Goal: Information Seeking & Learning: Learn about a topic

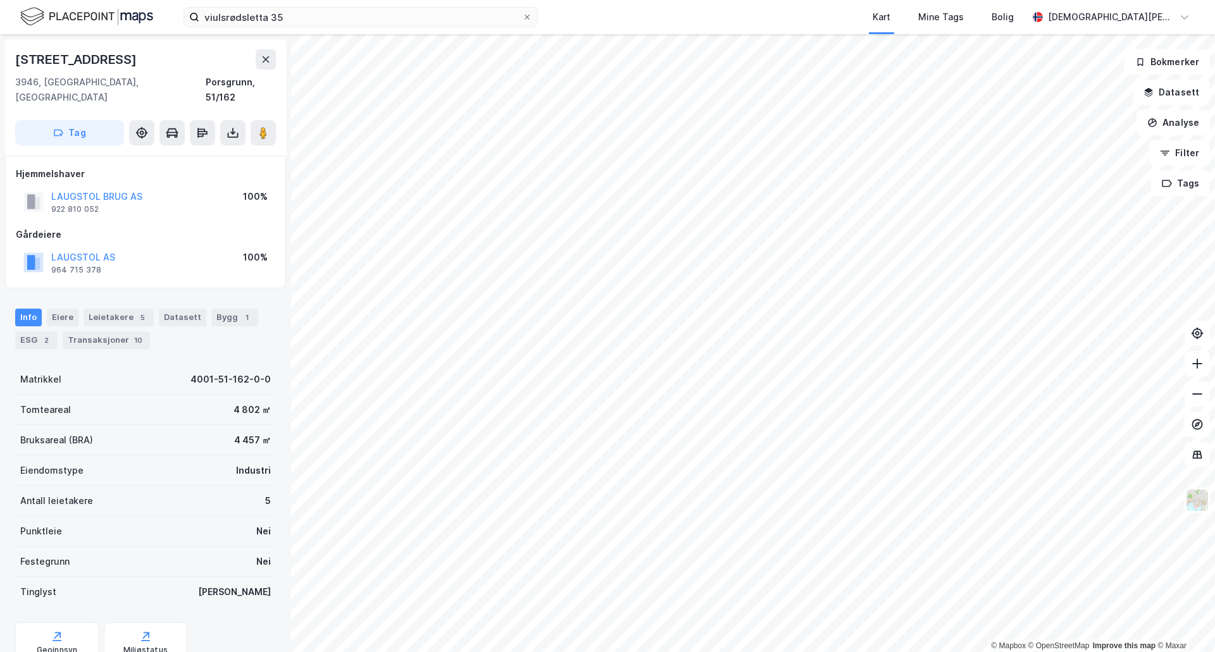
scroll to position [2, 0]
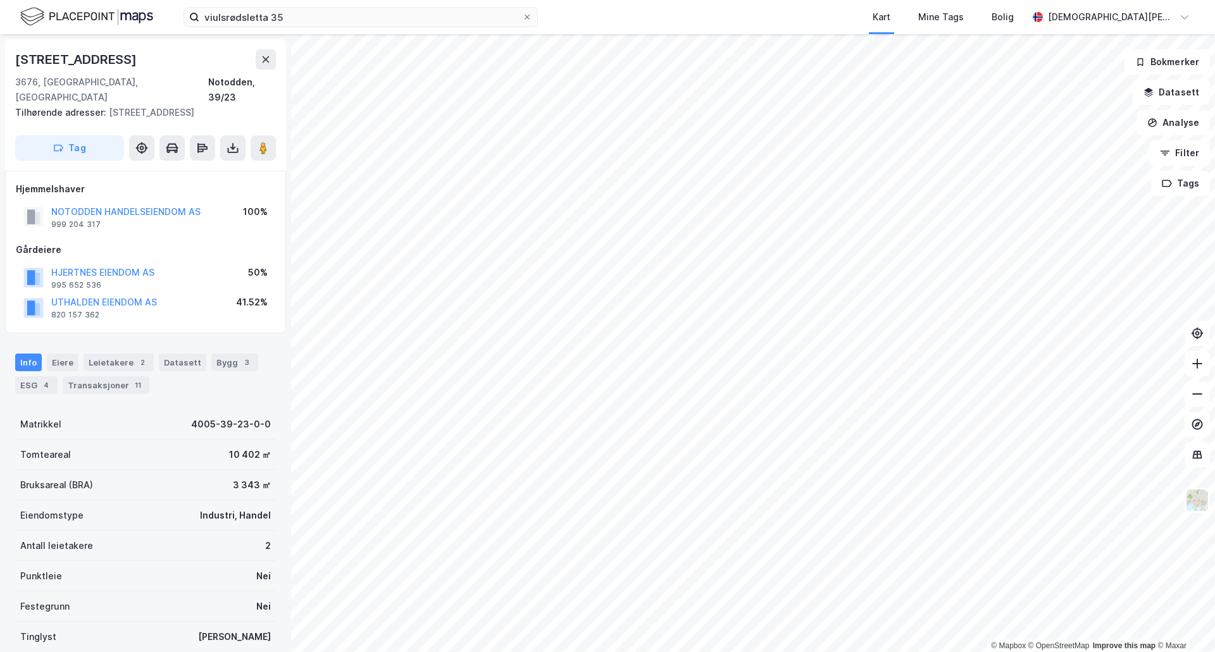
scroll to position [2, 0]
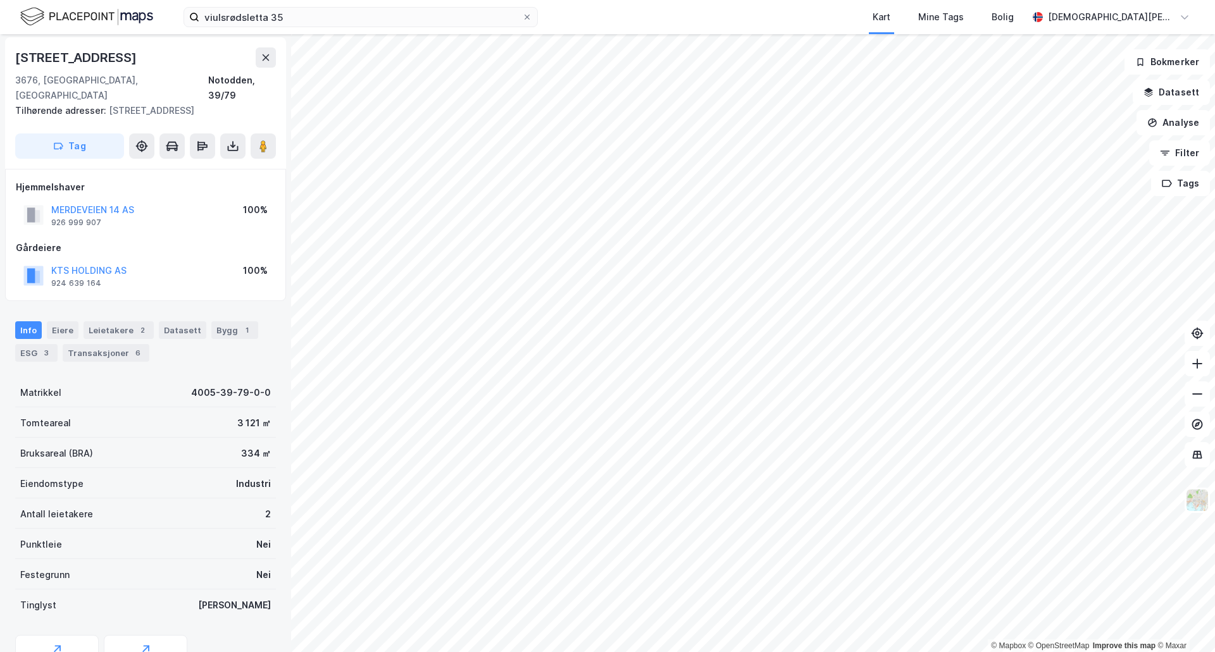
scroll to position [2, 0]
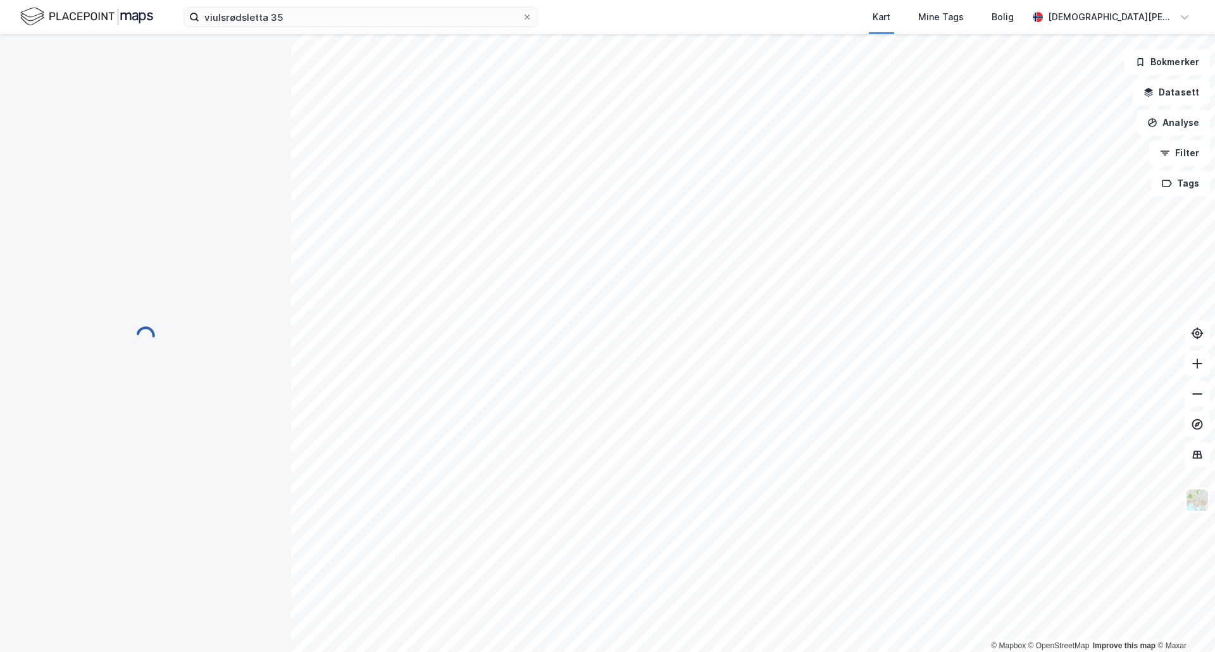
scroll to position [2, 0]
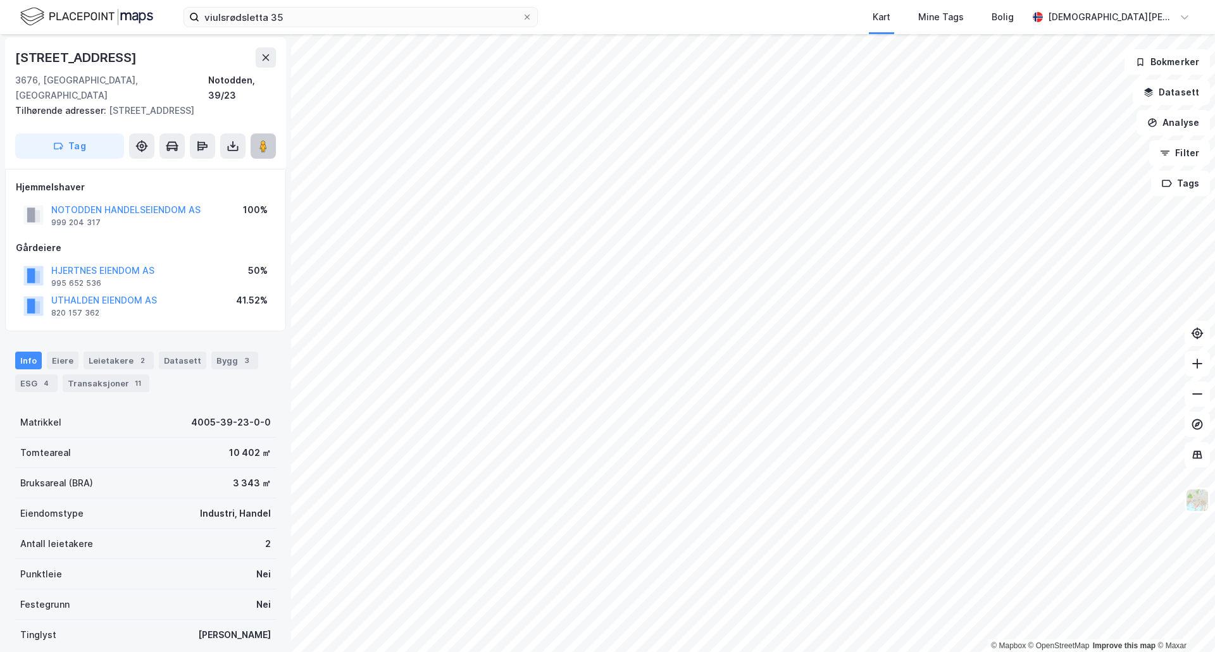
click at [260, 140] on image at bounding box center [263, 146] width 8 height 13
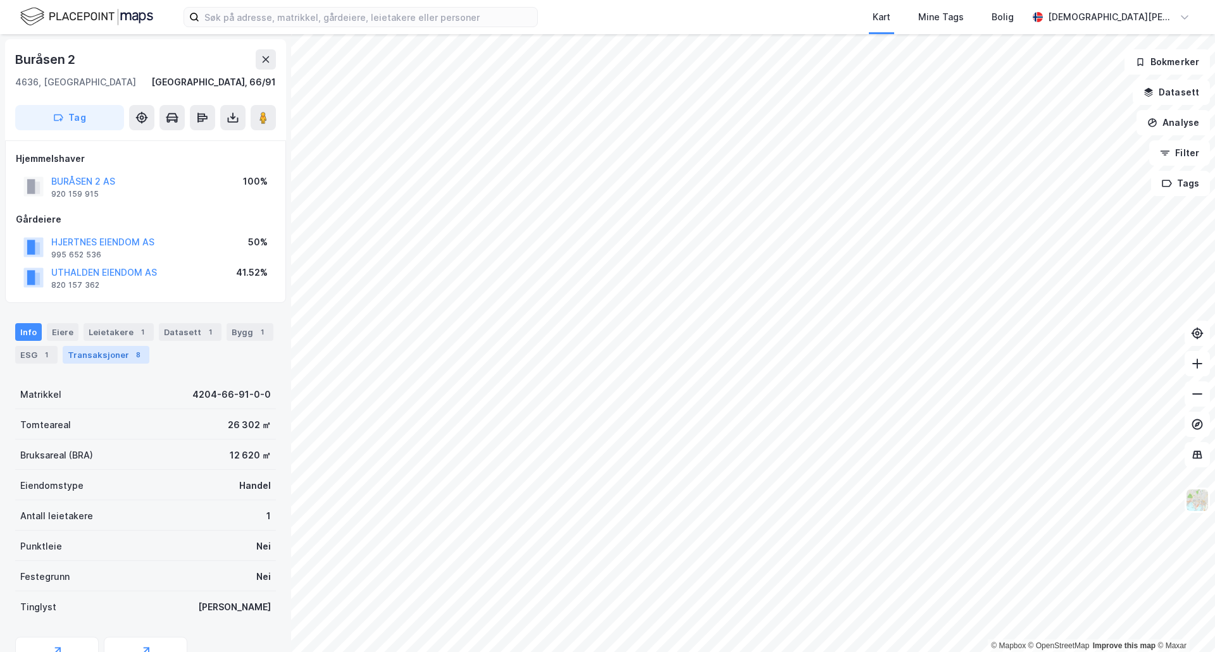
click at [126, 358] on div "Transaksjoner 8" at bounding box center [106, 355] width 87 height 18
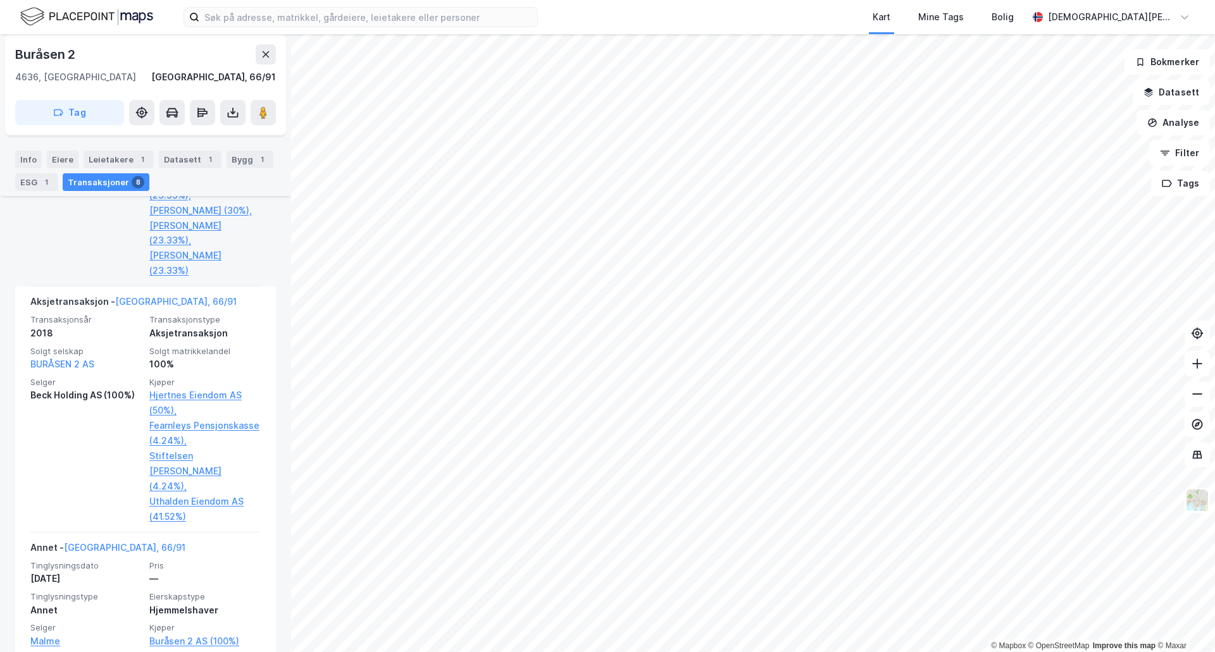
scroll to position [1266, 0]
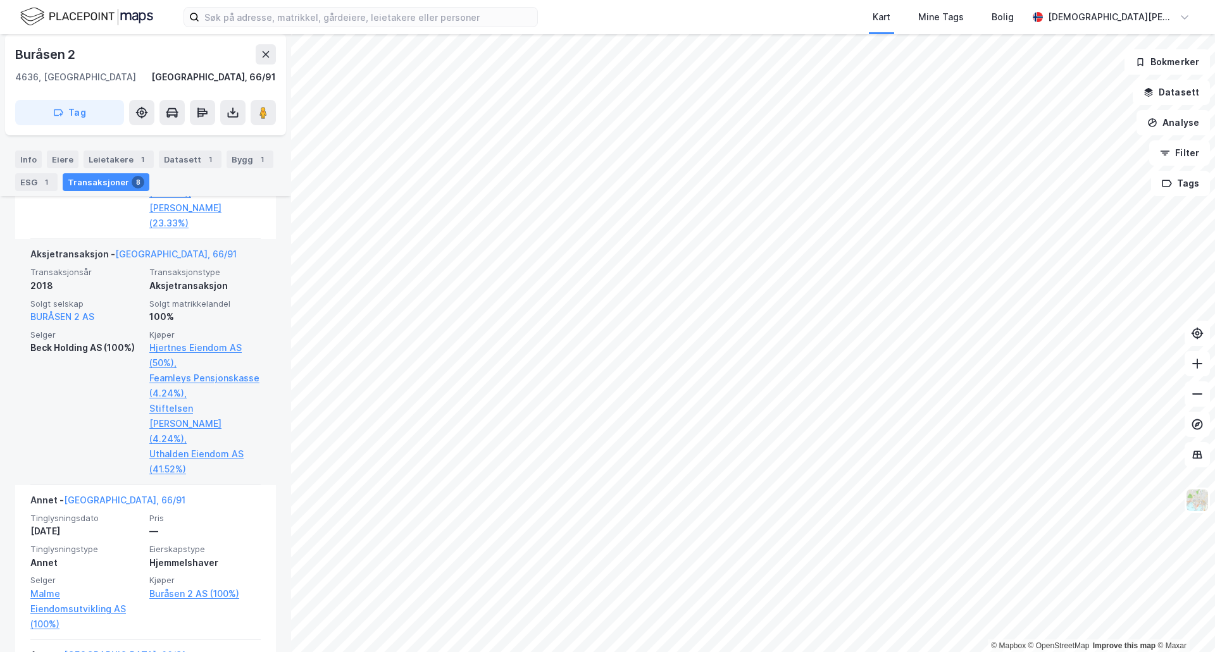
click at [210, 309] on div "100%" at bounding box center [204, 316] width 111 height 15
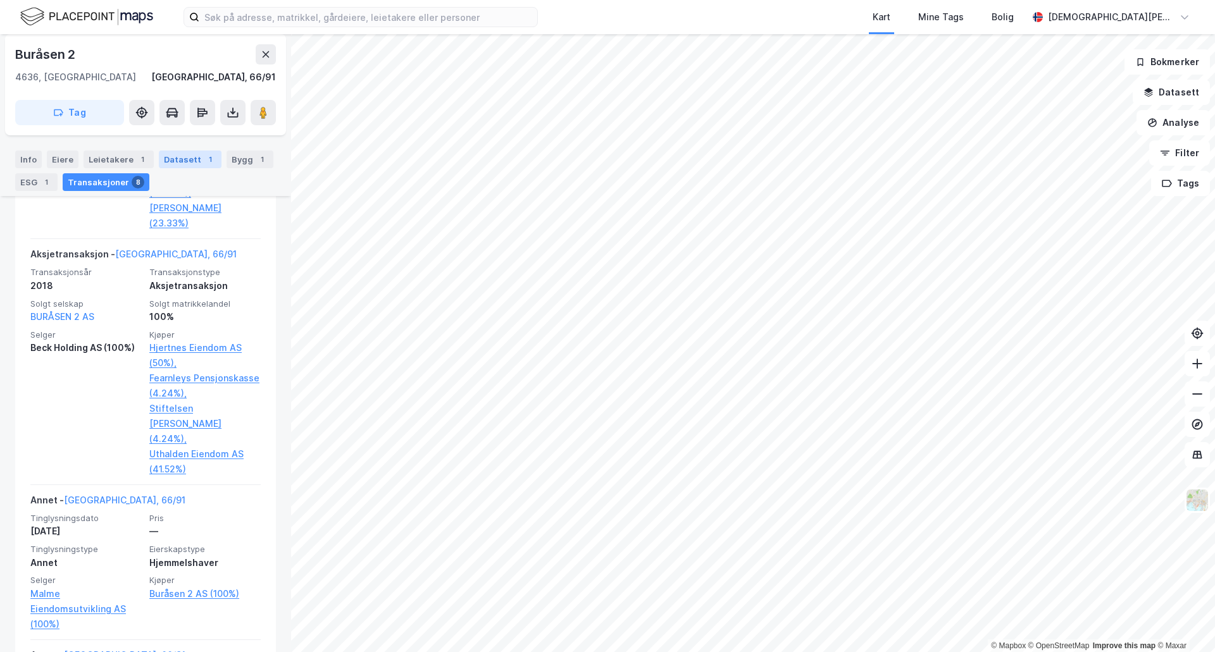
click at [191, 161] on div "Datasett 1" at bounding box center [190, 160] width 63 height 18
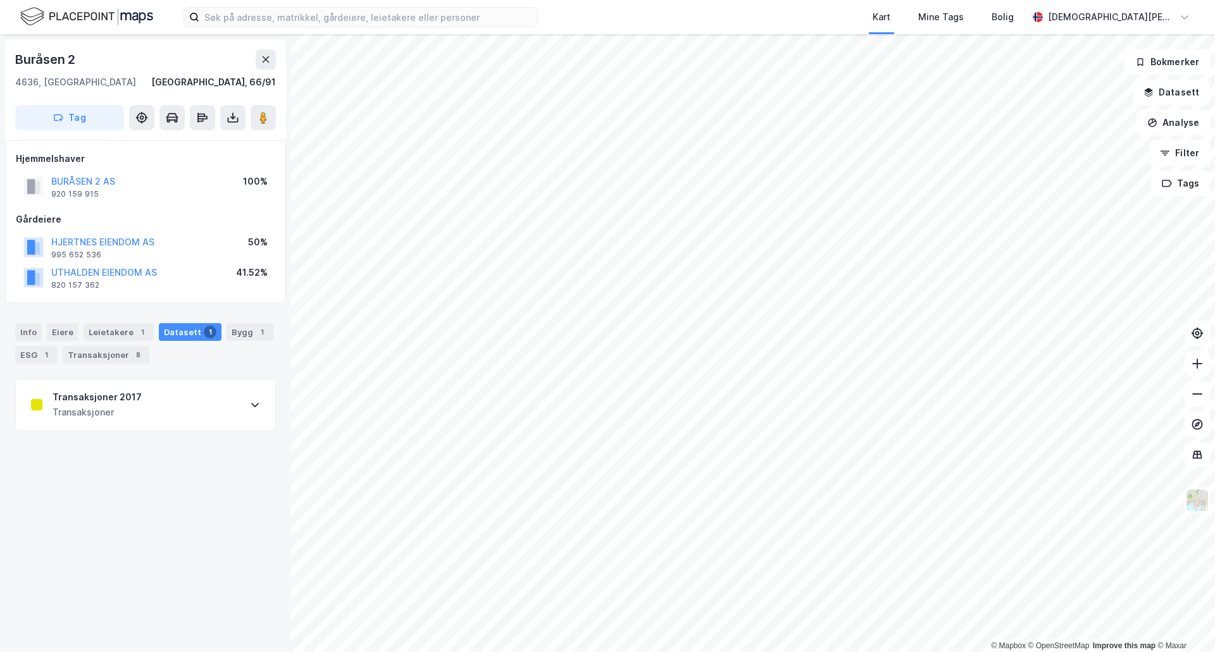
click at [195, 425] on div "Transaksjoner 2017 Transaksjoner" at bounding box center [145, 405] width 259 height 51
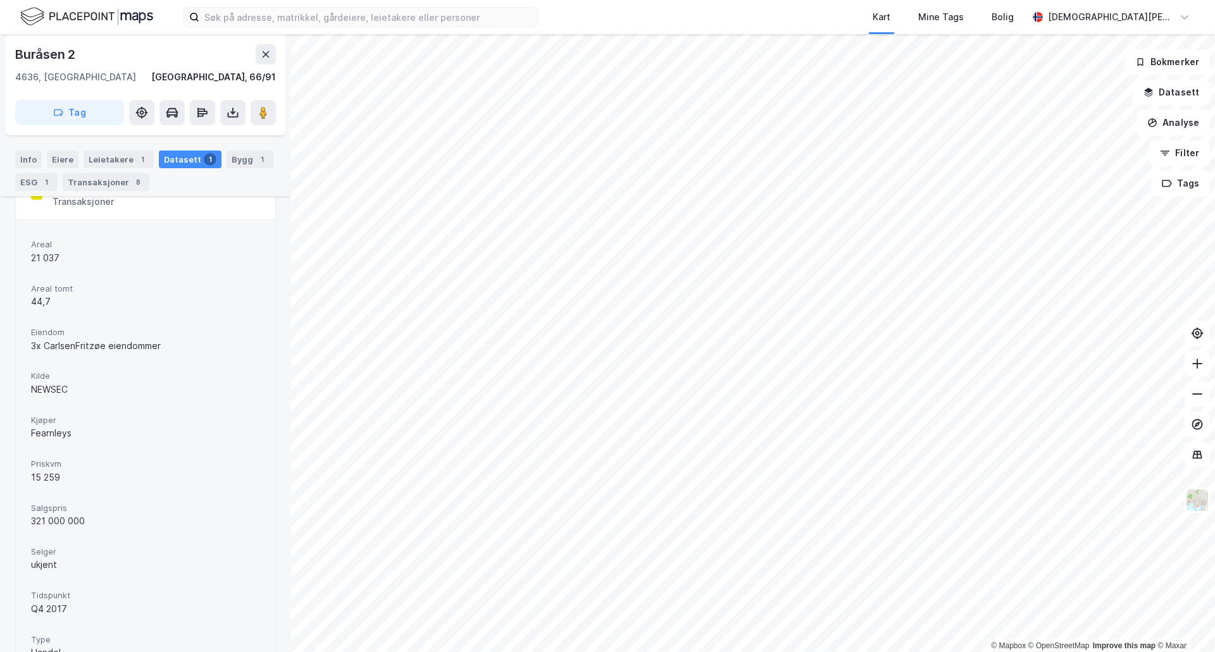
click at [157, 509] on span "Salgspris" at bounding box center [145, 508] width 229 height 11
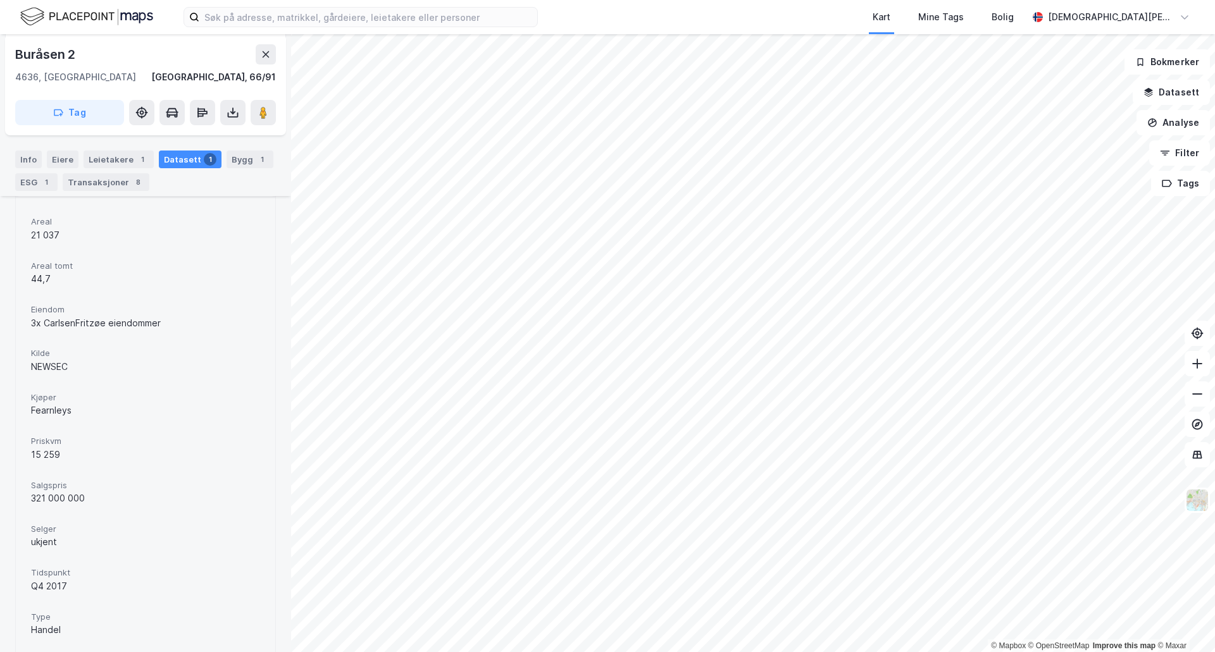
scroll to position [254, 0]
